Goal: Entertainment & Leisure: Consume media (video, audio)

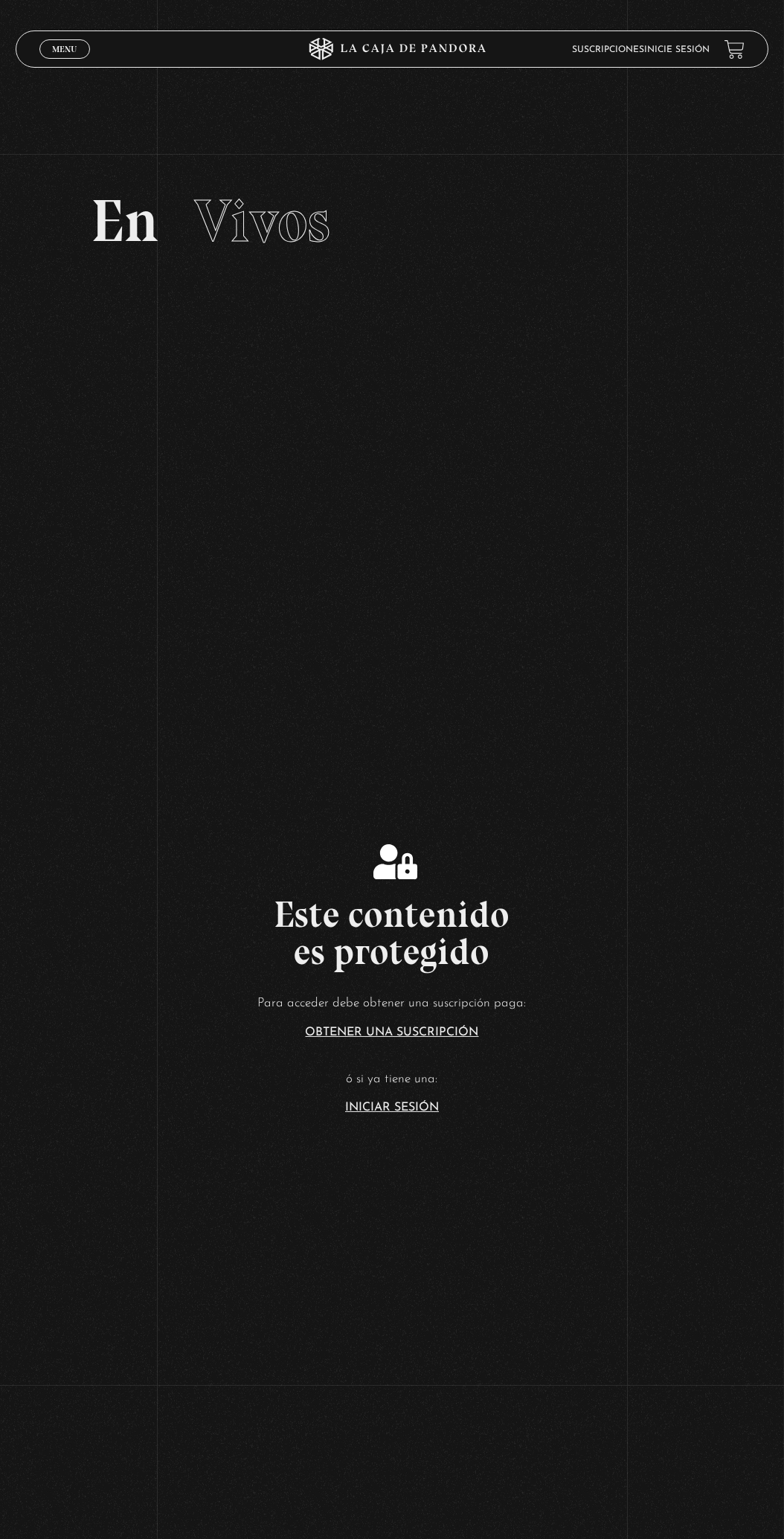
click at [700, 52] on link "Inicie sesión" at bounding box center [676, 50] width 65 height 9
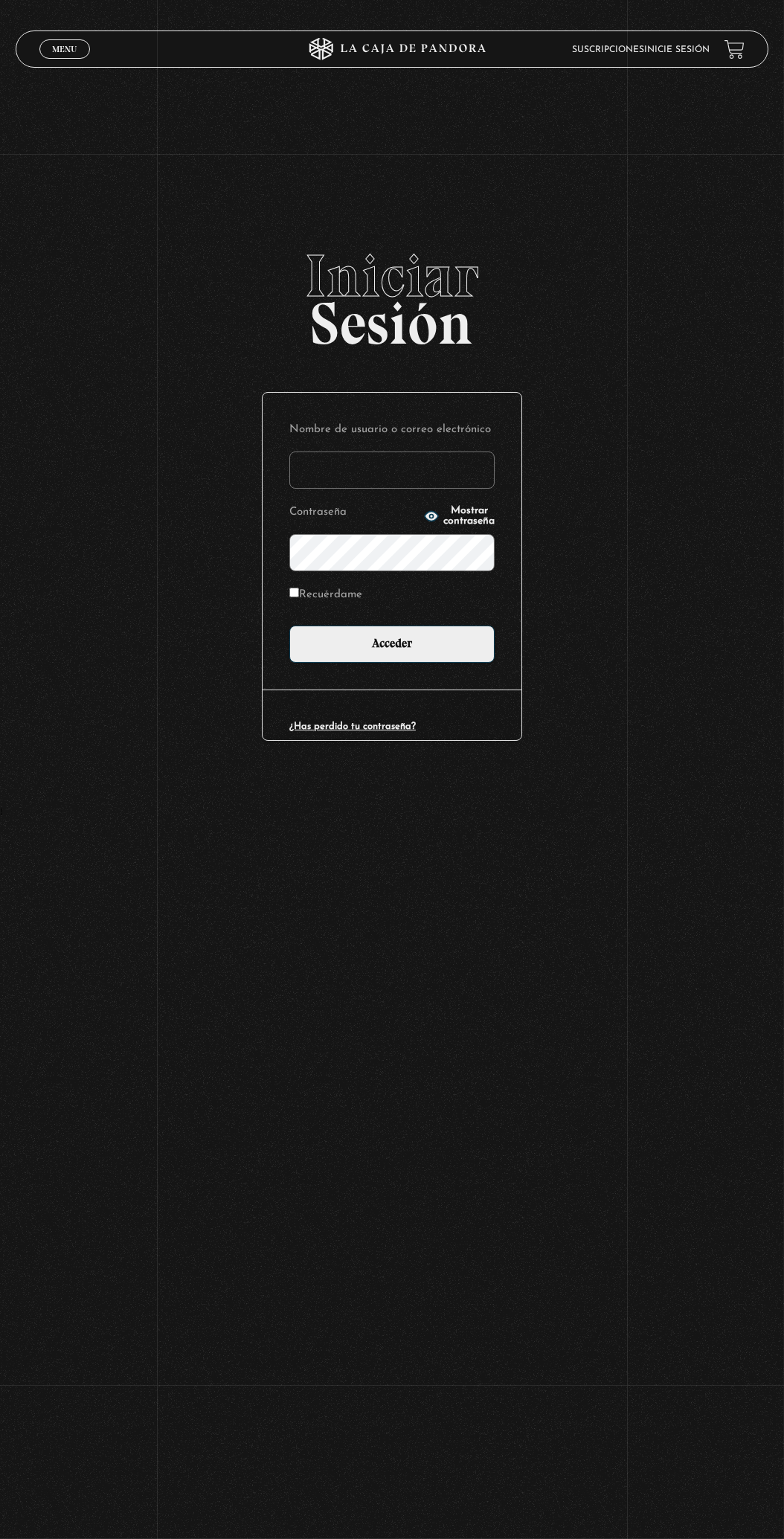
click at [398, 489] on input "Nombre de usuario o correo electrónico" at bounding box center [392, 470] width 205 height 37
type input "[EMAIL_ADDRESS][DOMAIN_NAME]"
click at [289, 626] on input "Acceder" at bounding box center [392, 645] width 205 height 37
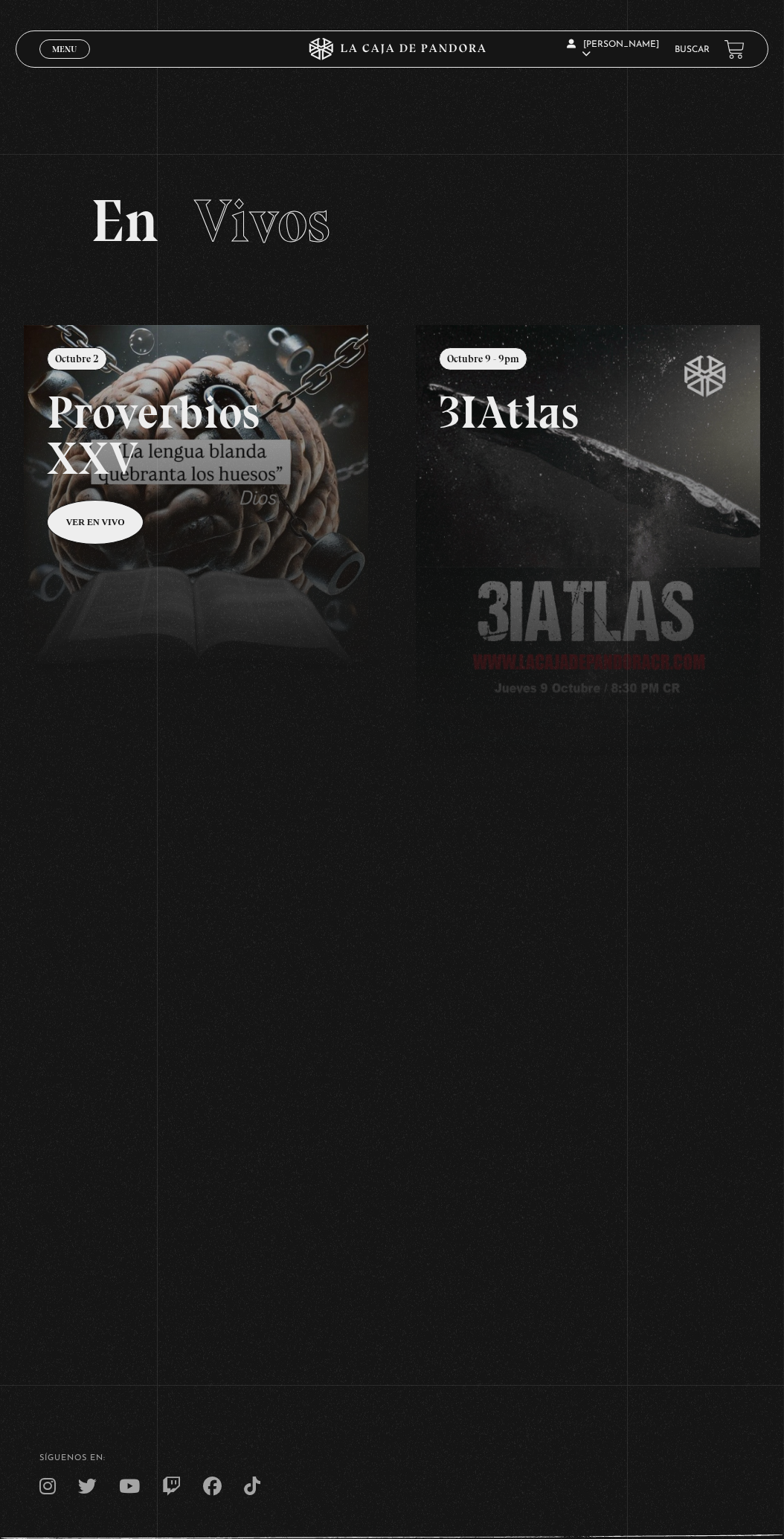
click at [60, 53] on span "Menu" at bounding box center [64, 49] width 25 height 9
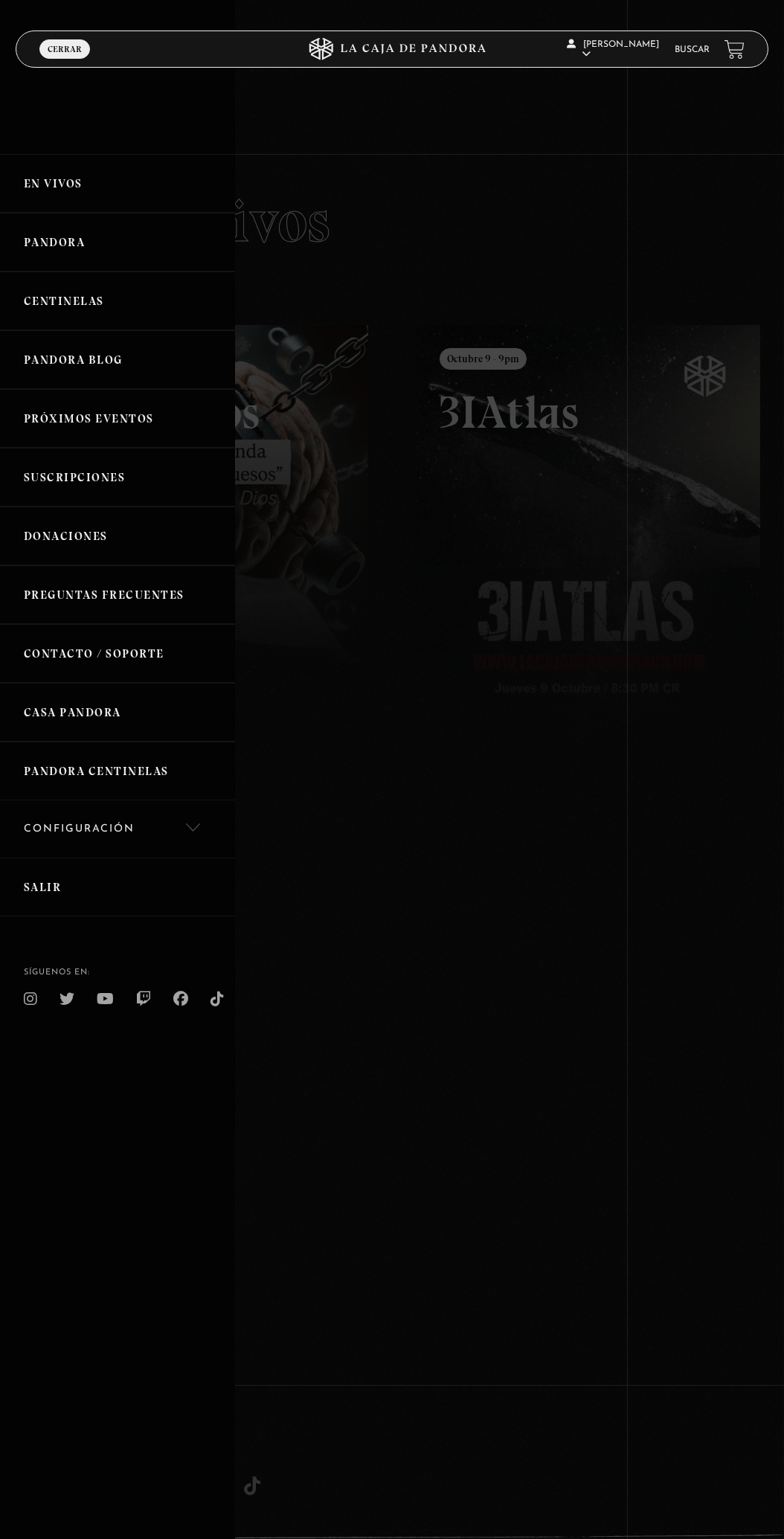
click at [34, 243] on link "Pandora" at bounding box center [118, 242] width 235 height 58
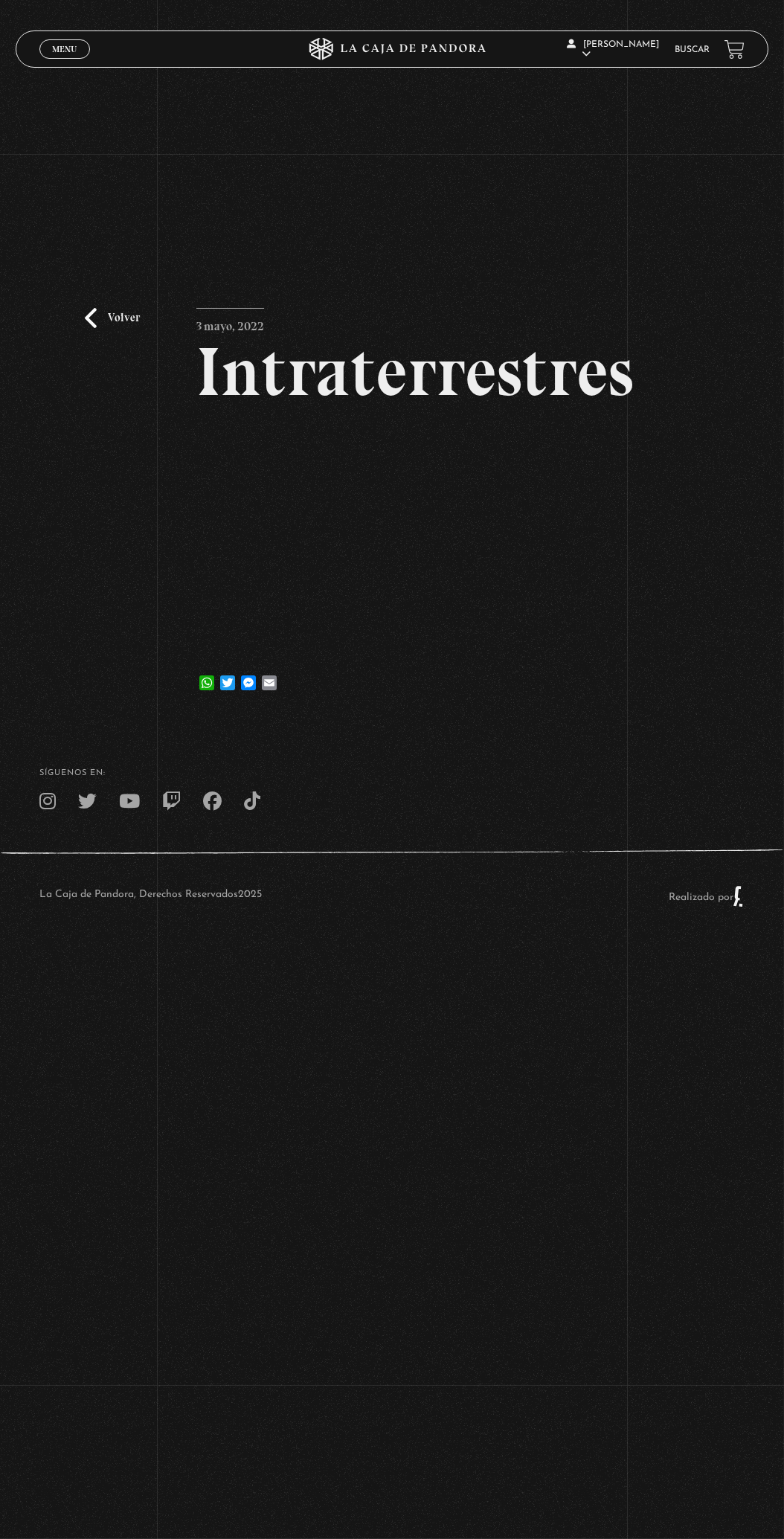
click at [506, 684] on article "3 mayo, 2022 Intraterrestres WhatsApp Twitter Messenger Email" at bounding box center [392, 505] width 391 height 394
click at [603, 657] on div "Volver 3 mayo, 2022 Intraterrestres WhatsApp Twitter Messenger Email" at bounding box center [392, 435] width 784 height 563
